Goal: Task Accomplishment & Management: Manage account settings

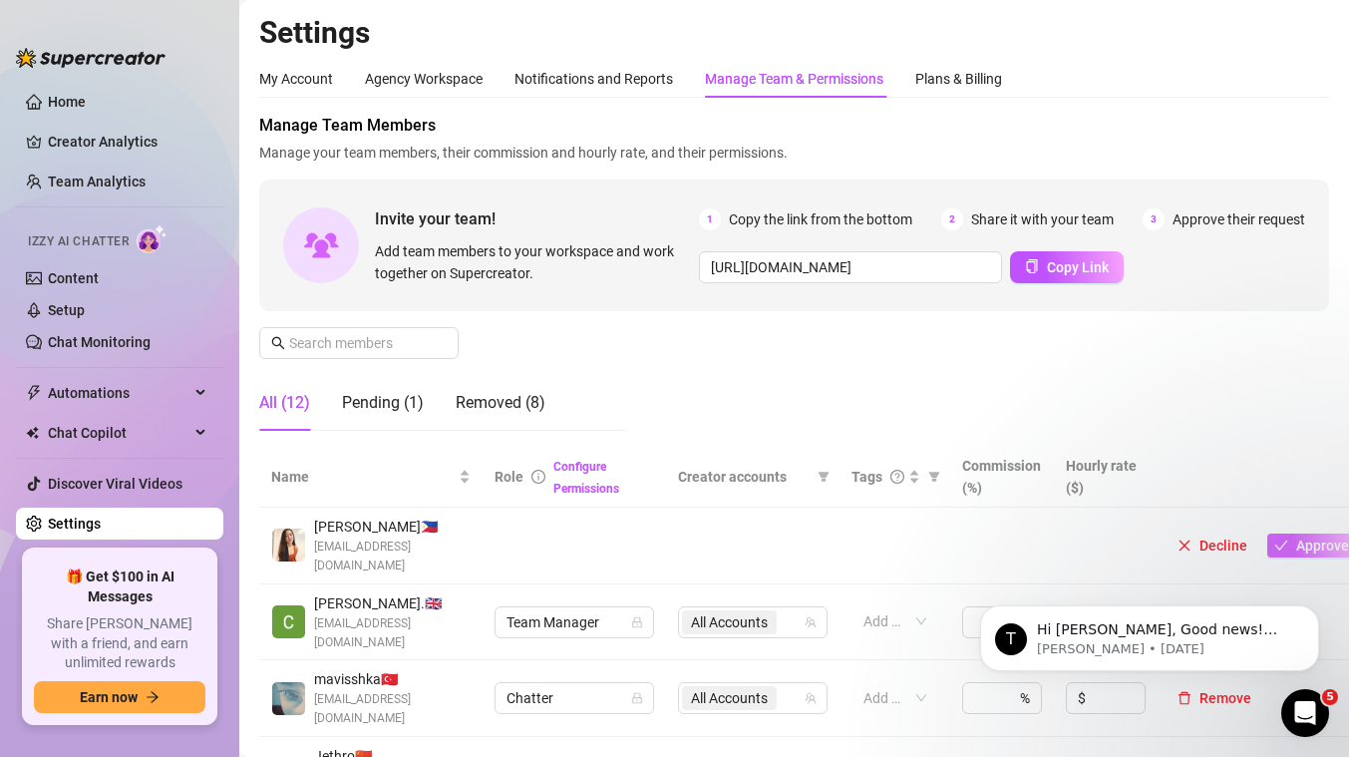
click at [1309, 537] on span "Approve" at bounding box center [1322, 545] width 53 height 16
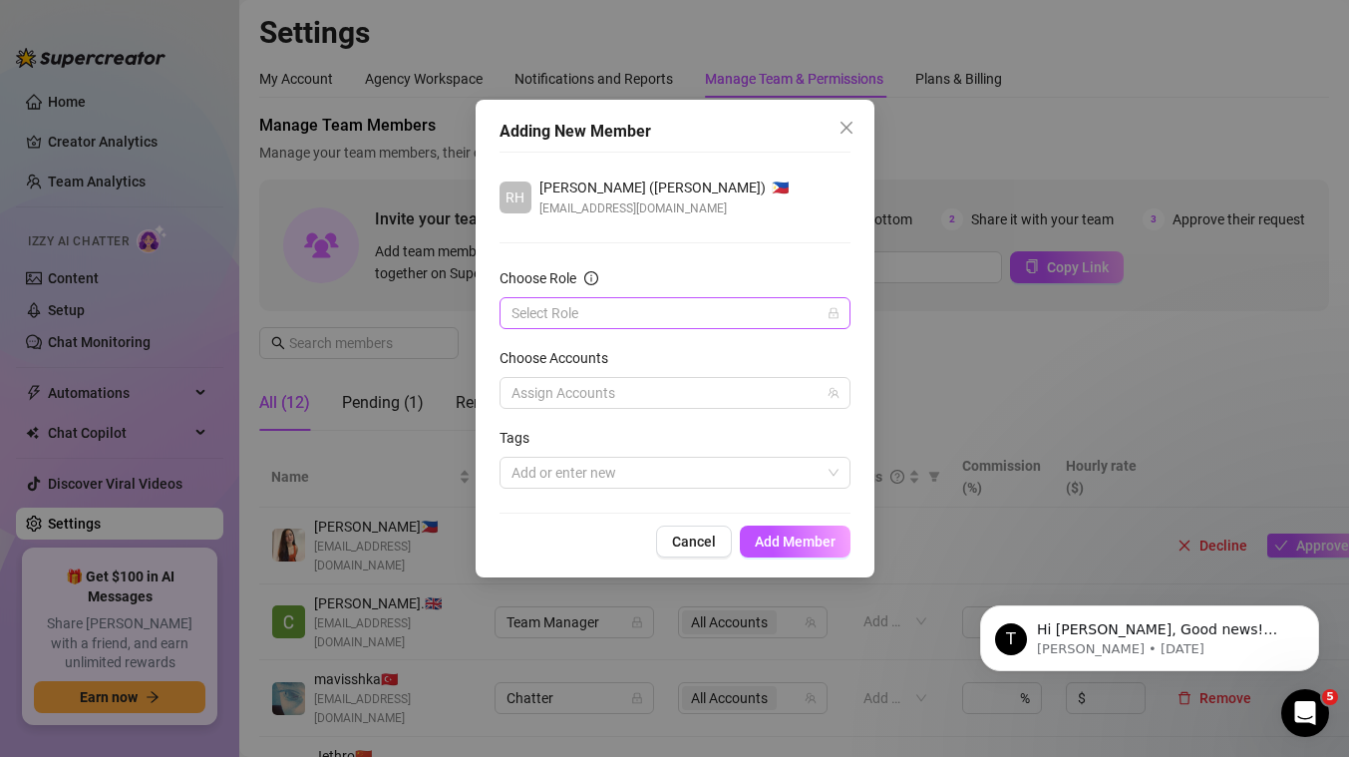
click at [751, 300] on input "Choose Role" at bounding box center [665, 313] width 309 height 30
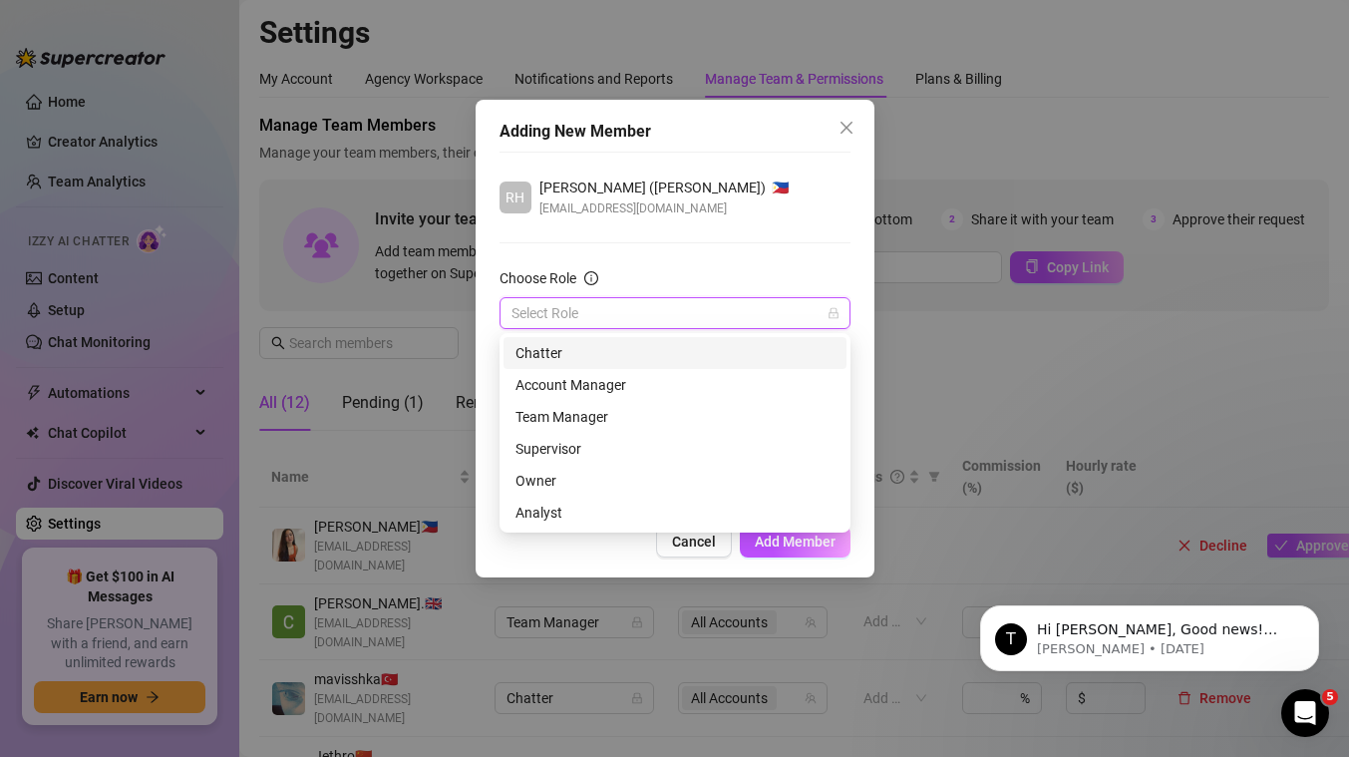
click at [648, 344] on div "Chatter" at bounding box center [674, 353] width 319 height 22
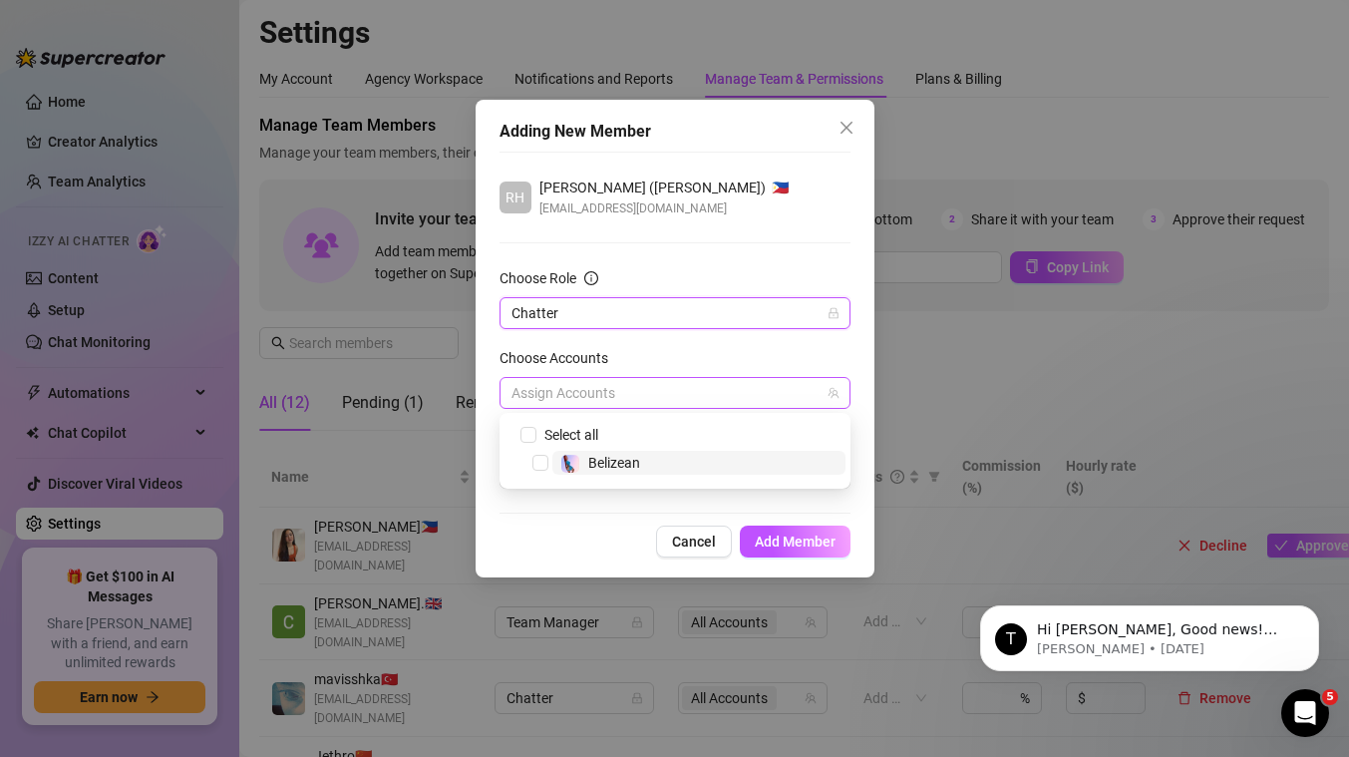
click at [628, 405] on div at bounding box center [665, 393] width 322 height 28
click at [607, 468] on span "Belizean" at bounding box center [614, 463] width 52 height 16
checkbox input "true"
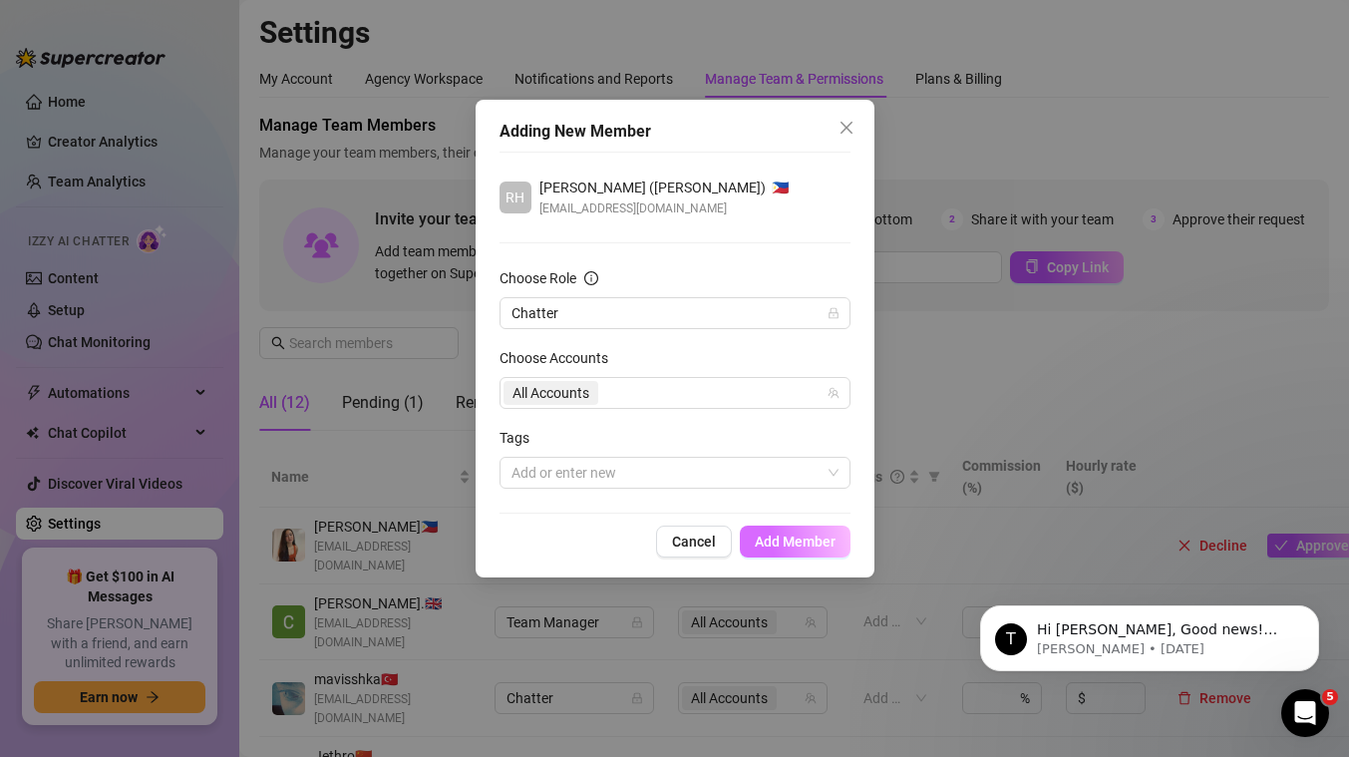
click at [795, 544] on span "Add Member" at bounding box center [795, 541] width 81 height 16
